Goal: Transaction & Acquisition: Obtain resource

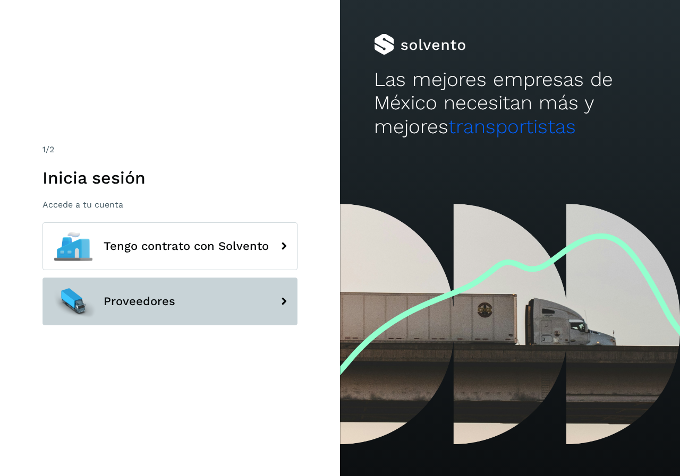
click at [140, 307] on span "Proveedores" at bounding box center [140, 301] width 72 height 13
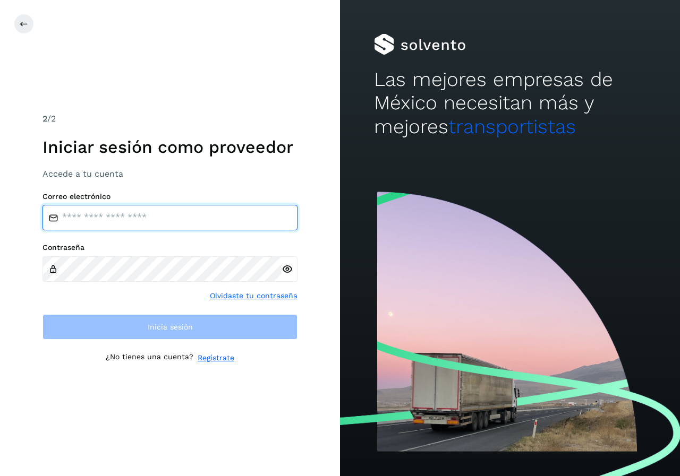
type input "**********"
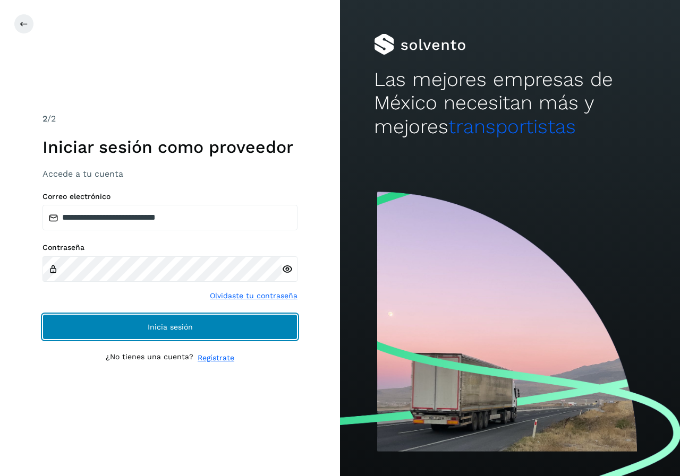
click at [151, 324] on span "Inicia sesión" at bounding box center [170, 326] width 45 height 7
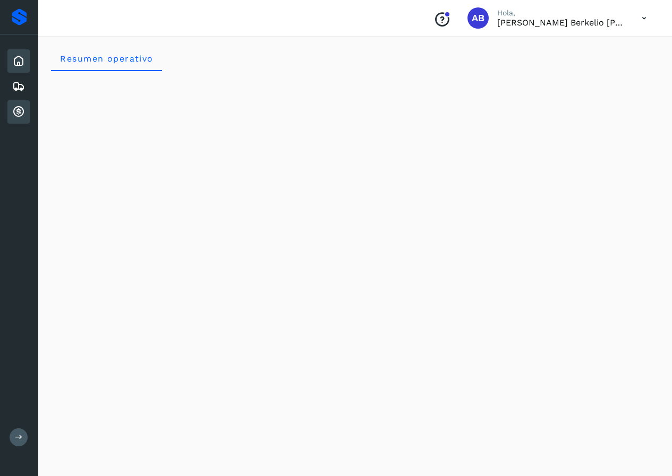
click at [20, 109] on icon at bounding box center [18, 112] width 13 height 13
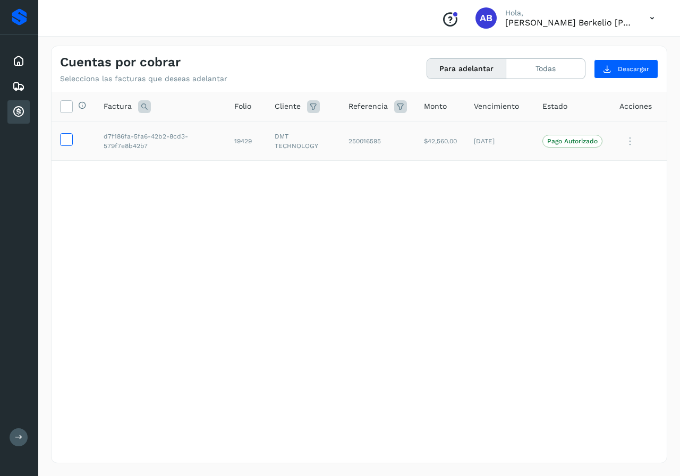
click at [70, 141] on icon at bounding box center [66, 138] width 11 height 11
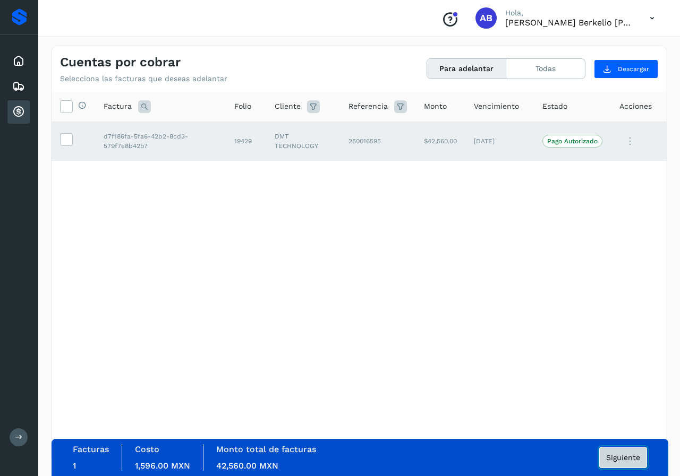
click at [629, 456] on span "Siguiente" at bounding box center [623, 457] width 34 height 7
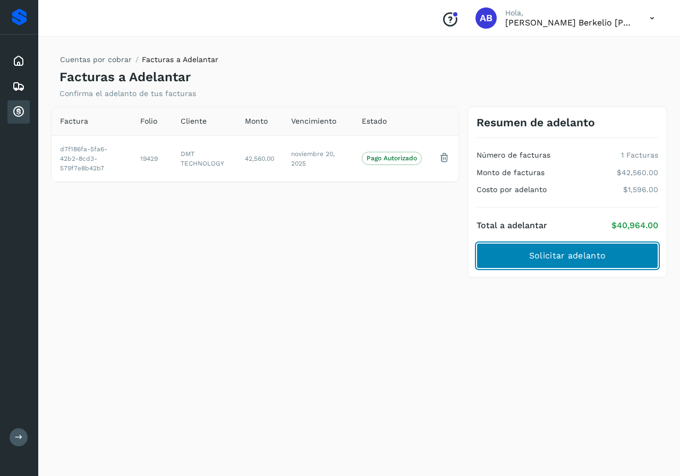
click at [563, 252] on span "Solicitar adelanto" at bounding box center [567, 256] width 76 height 12
